Goal: Information Seeking & Learning: Compare options

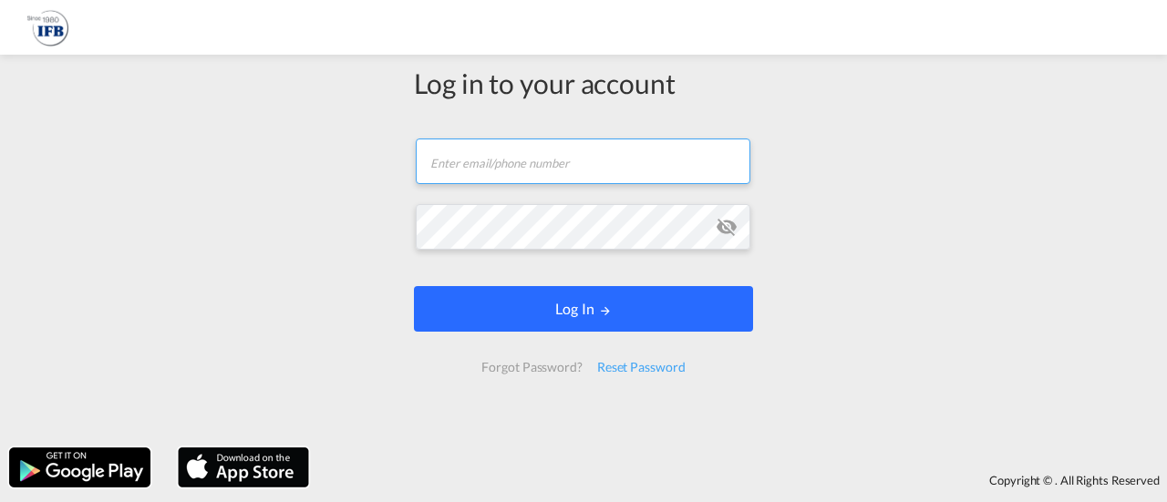
type input "ewelina.sokol@ifb-poland.pl"
click at [588, 315] on button "Log In" at bounding box center [583, 309] width 339 height 46
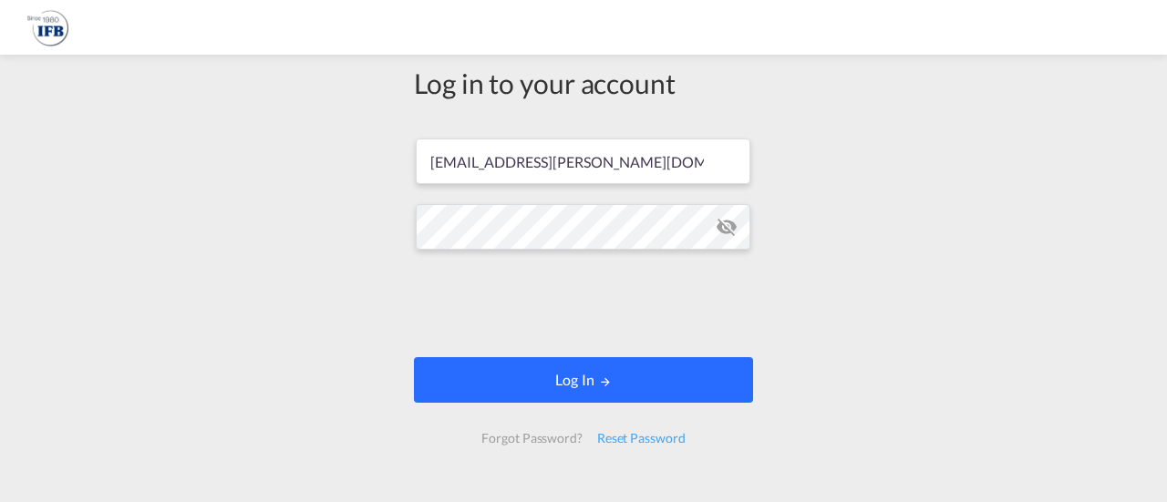
click at [578, 394] on button "Log In" at bounding box center [583, 380] width 339 height 46
